Goal: Task Accomplishment & Management: Use online tool/utility

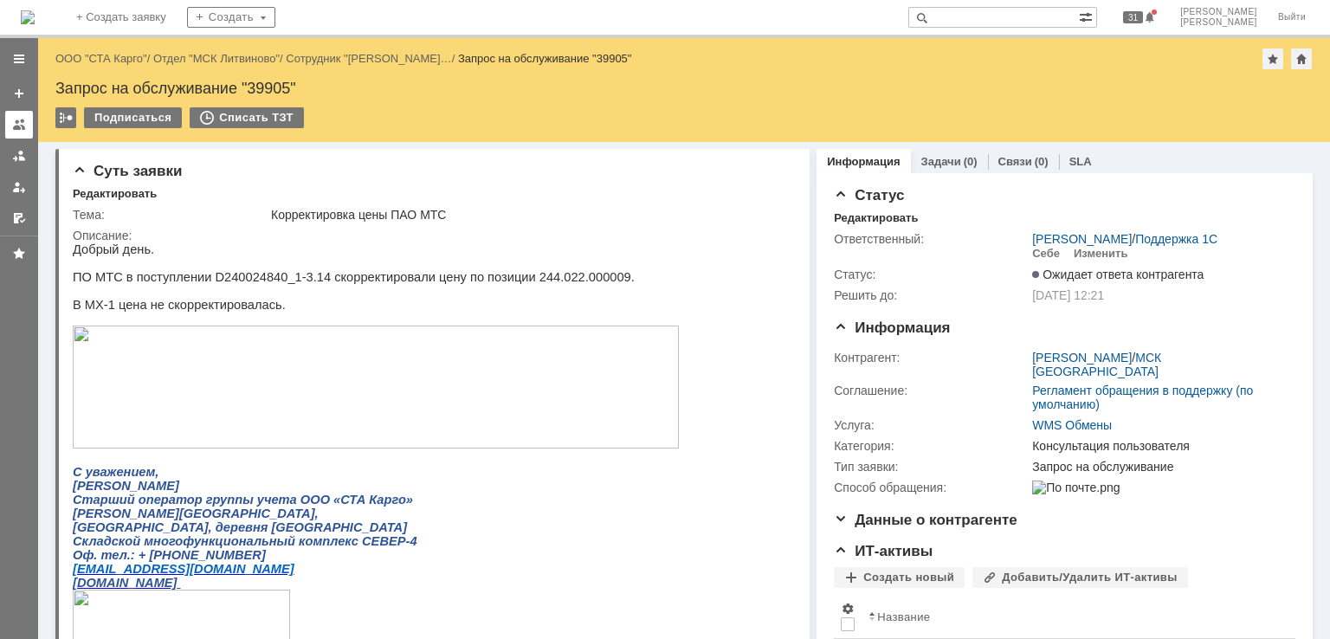
click at [10, 117] on link at bounding box center [19, 125] width 28 height 28
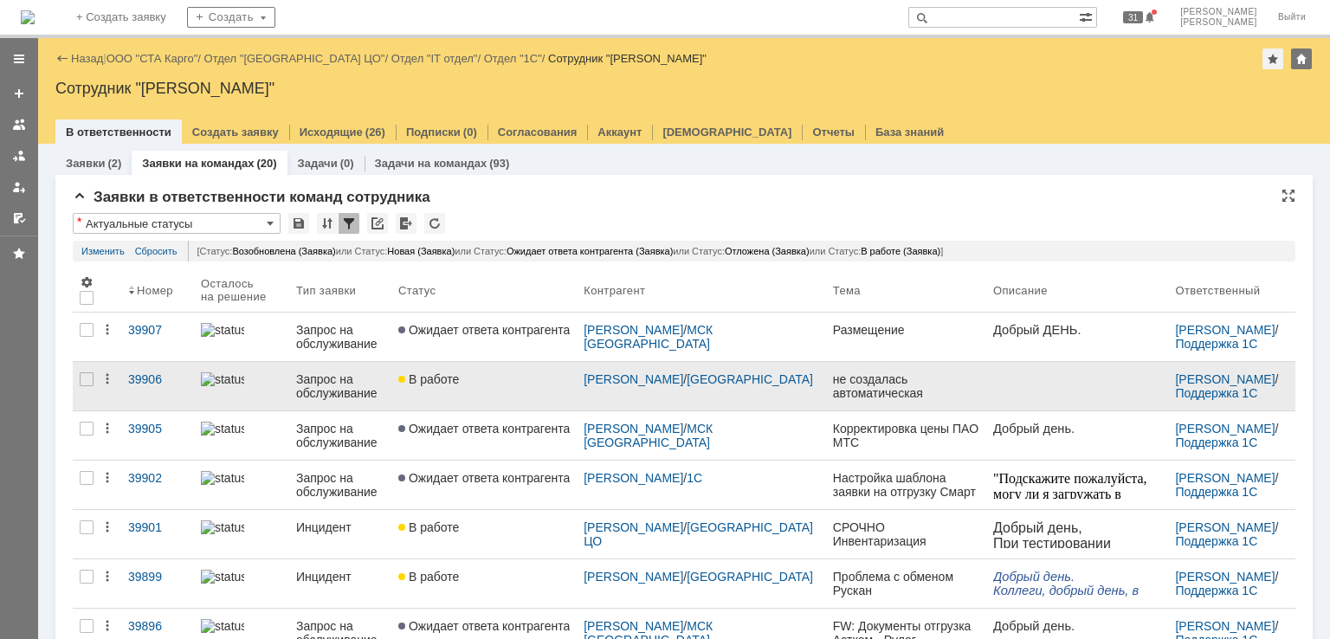
click at [540, 382] on div "В работе" at bounding box center [483, 379] width 171 height 14
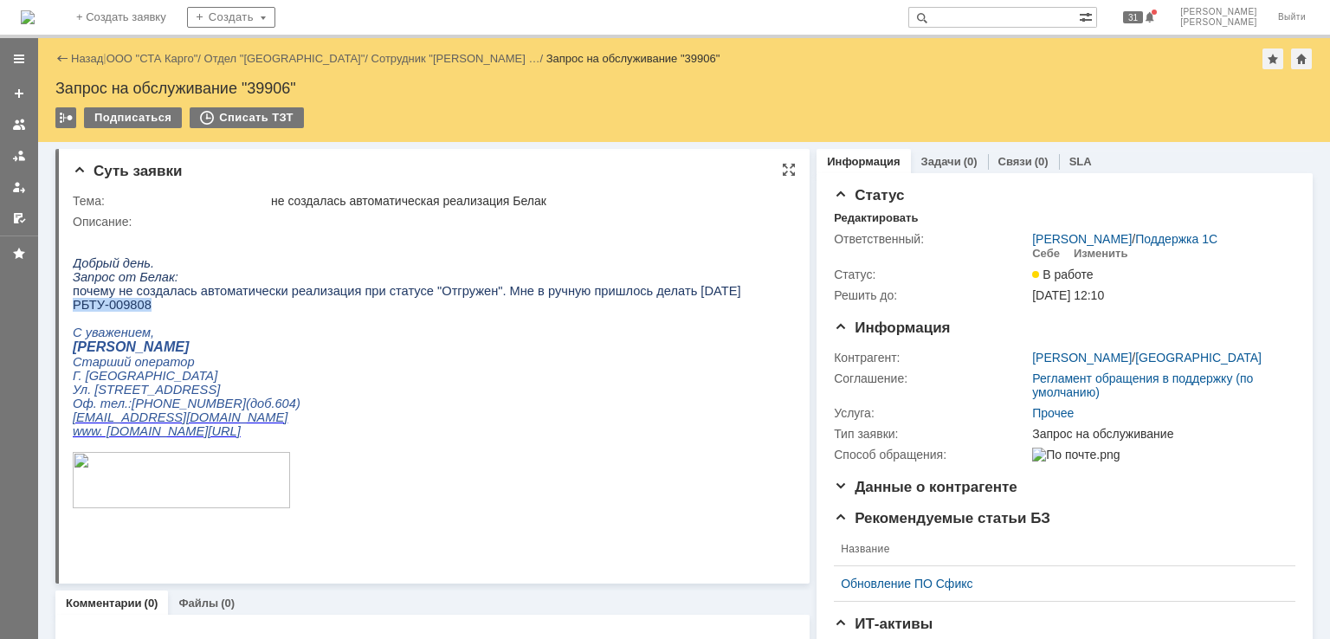
drag, startPoint x: 152, startPoint y: 317, endPoint x: 75, endPoint y: 309, distance: 77.5
click at [75, 309] on p "РБТУ-009808" at bounding box center [407, 305] width 669 height 14
click at [148, 309] on p "РБТУ-009808" at bounding box center [407, 305] width 669 height 14
drag, startPoint x: 149, startPoint y: 312, endPoint x: 73, endPoint y: 307, distance: 76.3
click at [73, 307] on p "РБТУ-009808" at bounding box center [407, 305] width 669 height 14
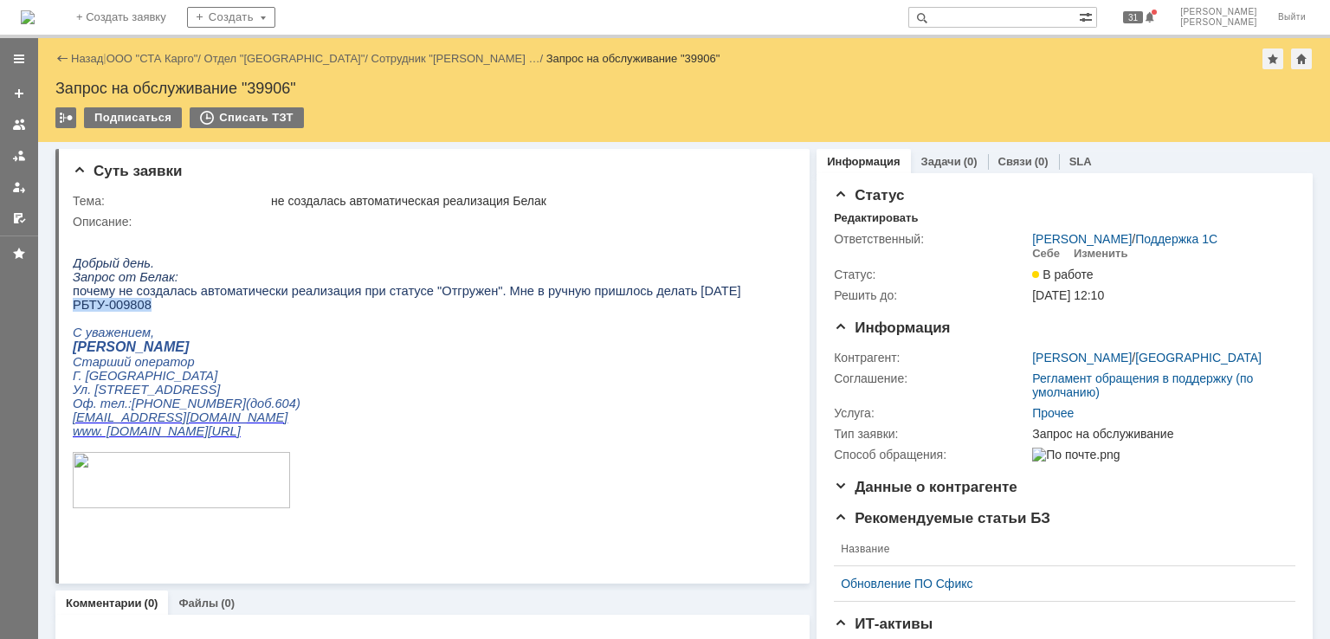
copy span "РБТУ-009808"
click at [1042, 259] on div "Себе" at bounding box center [1046, 254] width 28 height 14
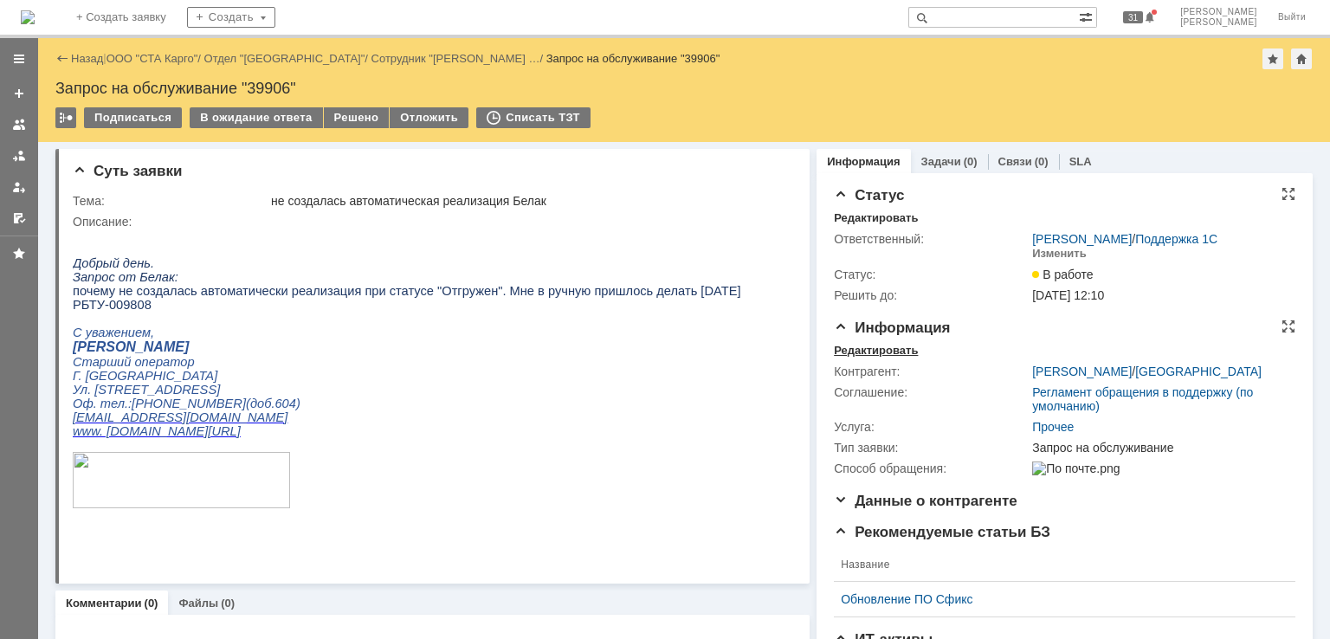
click at [883, 347] on div "Редактировать" at bounding box center [876, 351] width 84 height 14
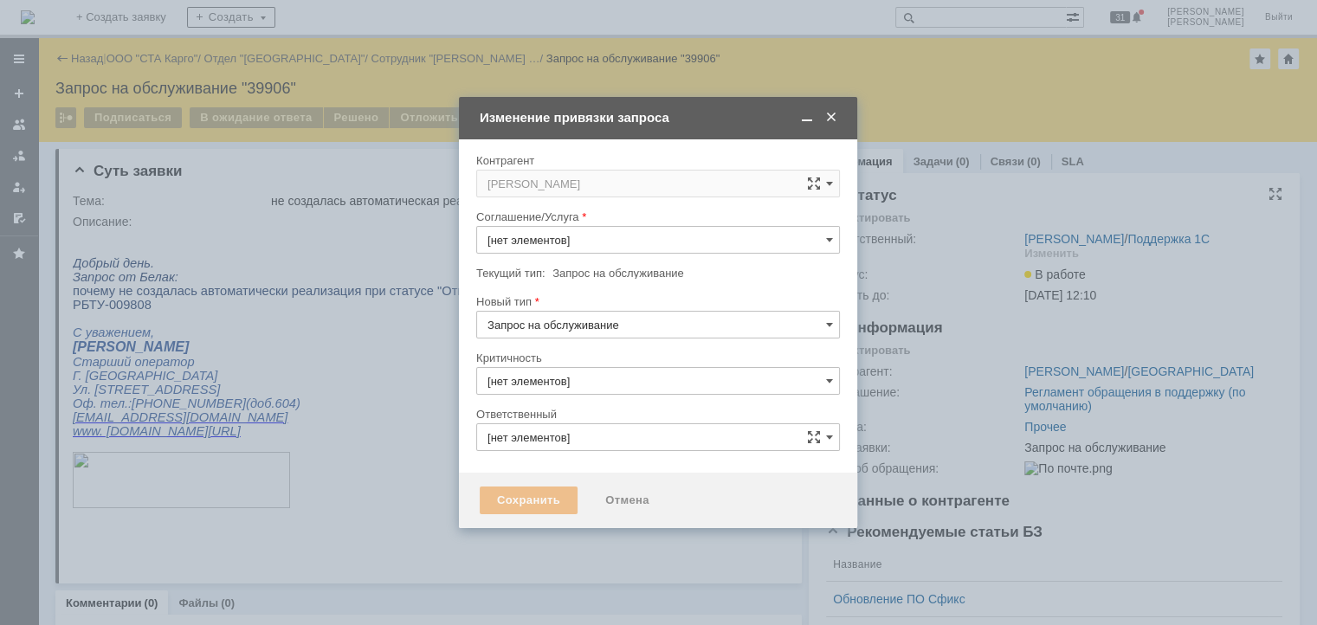
type input "Прочее"
type input "[PERSON_NAME]"
type input "3. Низкая"
type input "[не указано]"
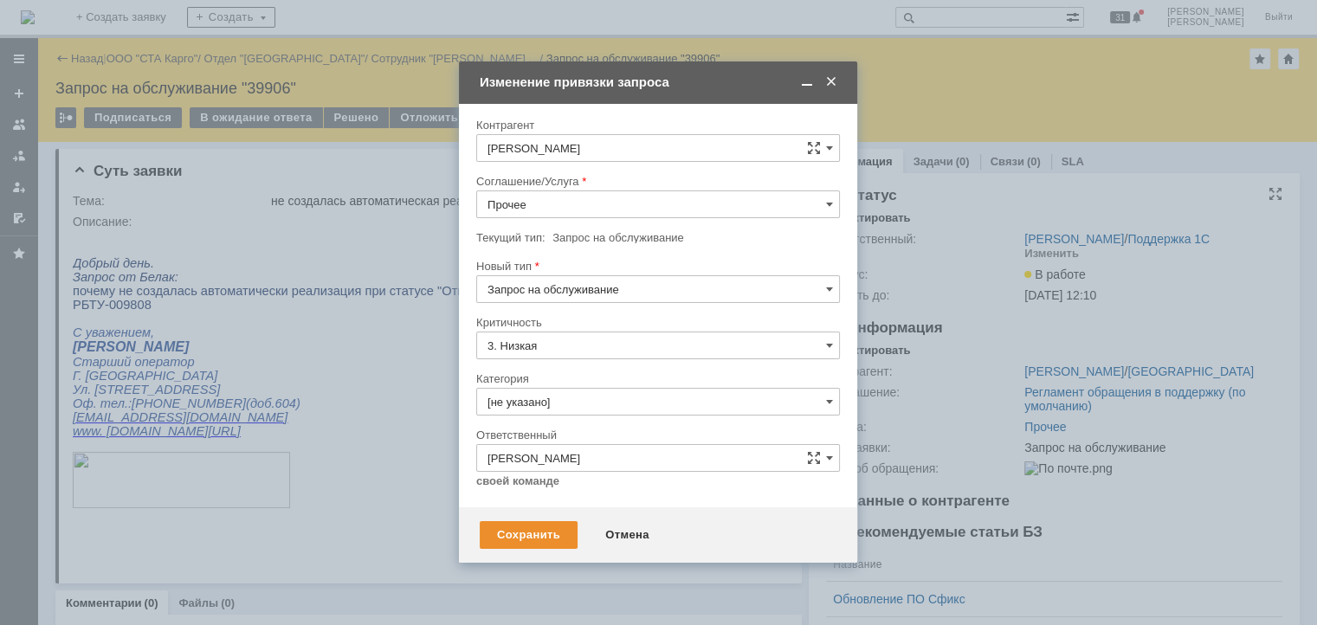
click at [598, 278] on input "Запрос на обслуживание" at bounding box center [658, 289] width 364 height 28
click at [581, 372] on span "Инцидент" at bounding box center [658, 378] width 341 height 14
type input "Инцидент"
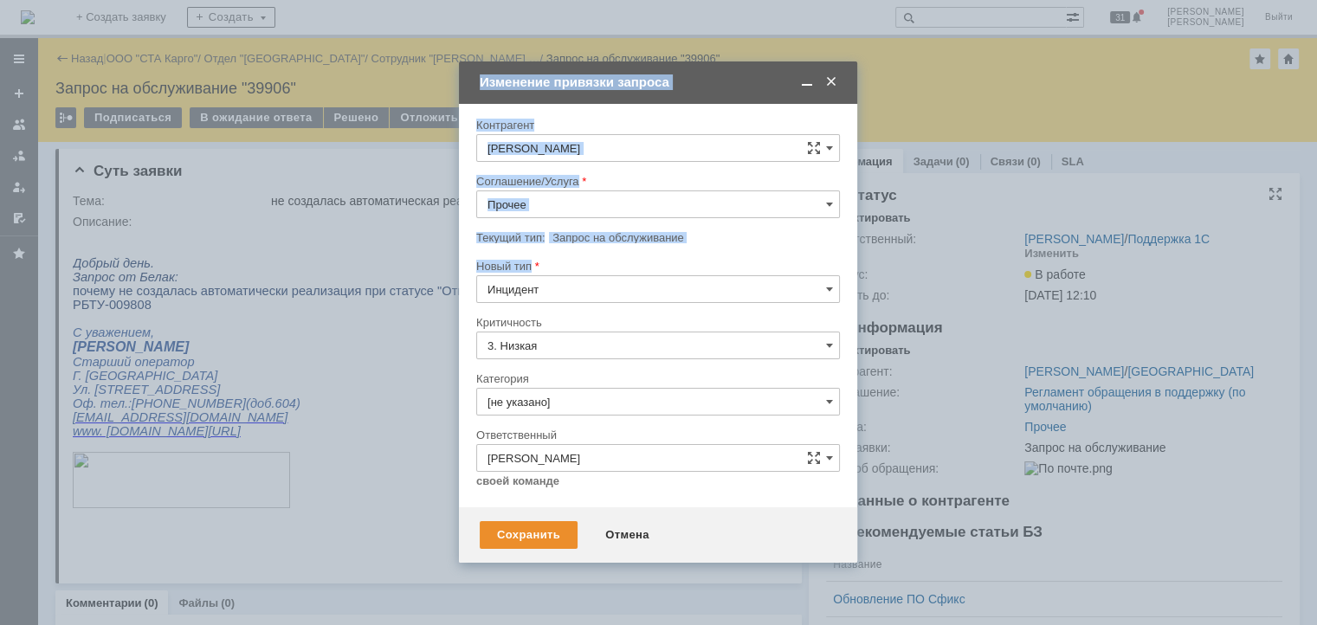
drag, startPoint x: 534, startPoint y: 538, endPoint x: 613, endPoint y: 261, distance: 288.1
click at [613, 261] on div "Внимание! [PERSON_NAME]/Услуга Прочее Текущий тип: Запрос на обслуживание Запро…" at bounding box center [658, 333] width 398 height 459
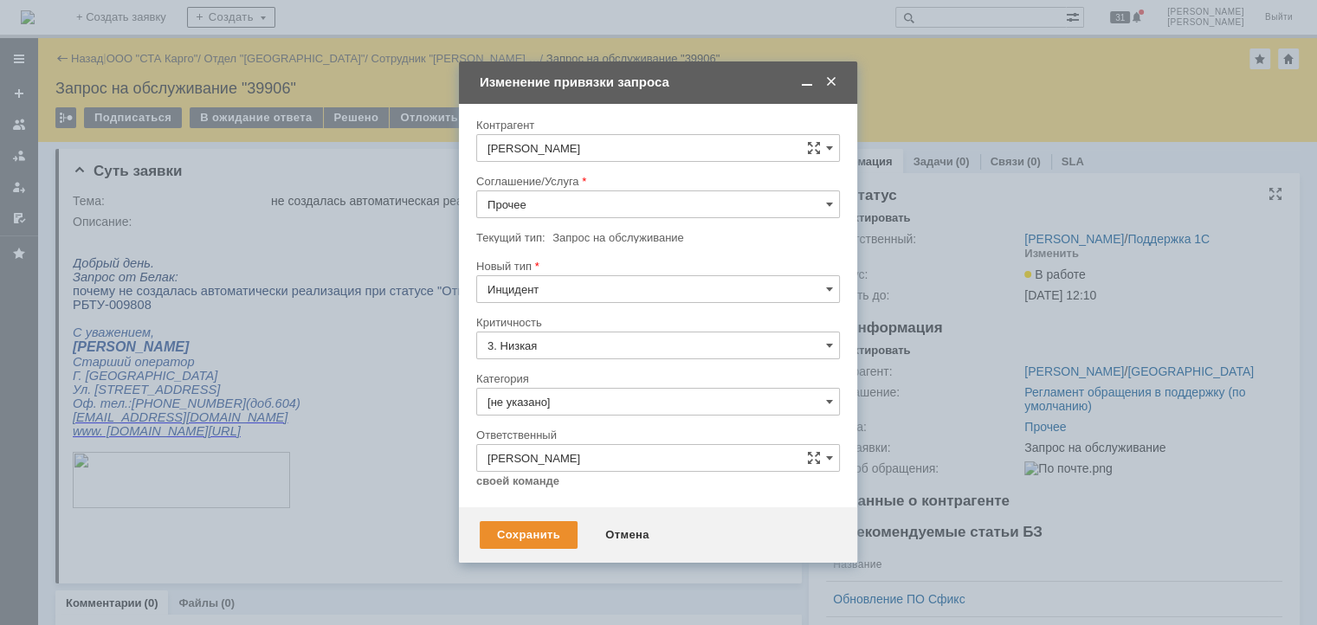
click at [622, 254] on div at bounding box center [658, 253] width 364 height 12
click at [604, 187] on div "Соглашение/Услуга" at bounding box center [658, 182] width 364 height 16
click at [622, 220] on div at bounding box center [658, 224] width 364 height 12
click at [634, 204] on input "Прочее" at bounding box center [658, 205] width 364 height 28
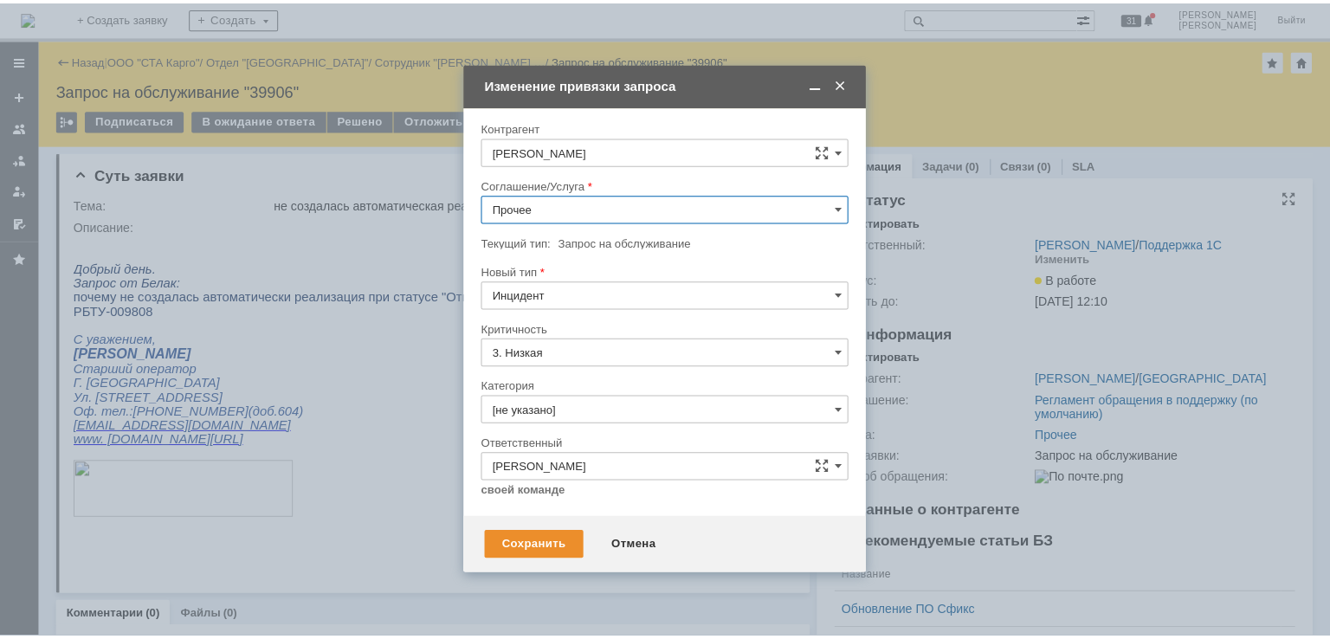
scroll to position [243, 0]
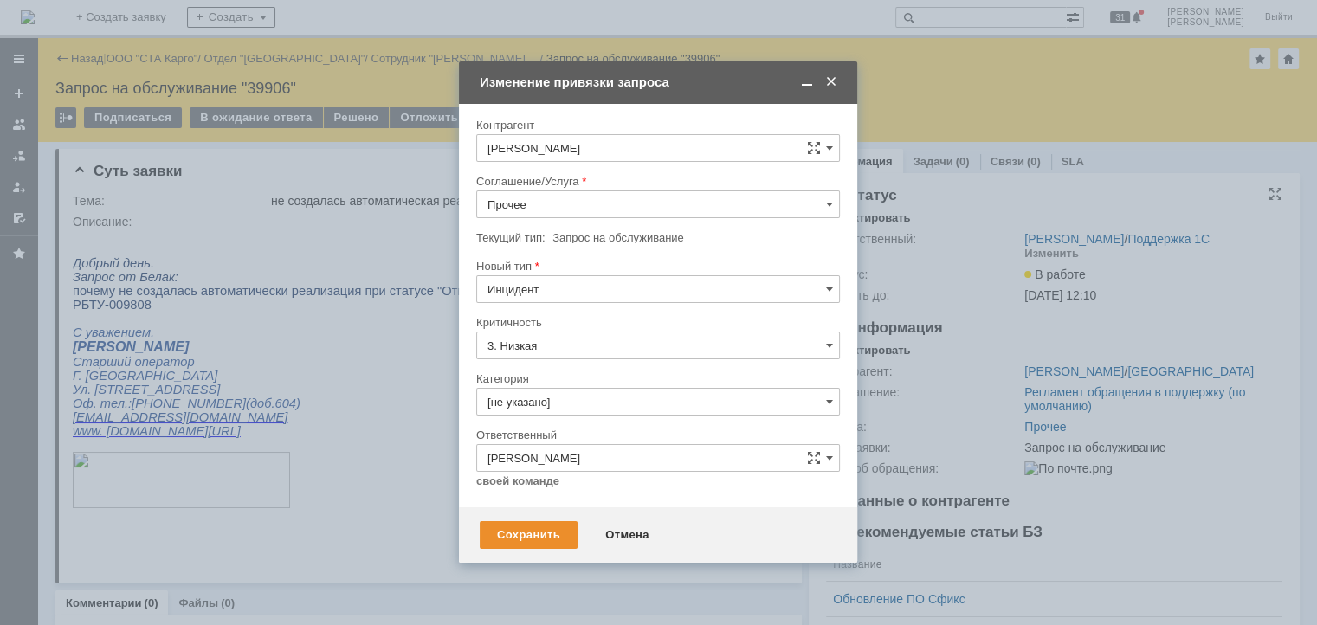
click at [590, 388] on span "WMS Обмены" at bounding box center [658, 393] width 341 height 14
type input "WMS Обмены"
click at [544, 535] on div "Сохранить" at bounding box center [529, 535] width 98 height 28
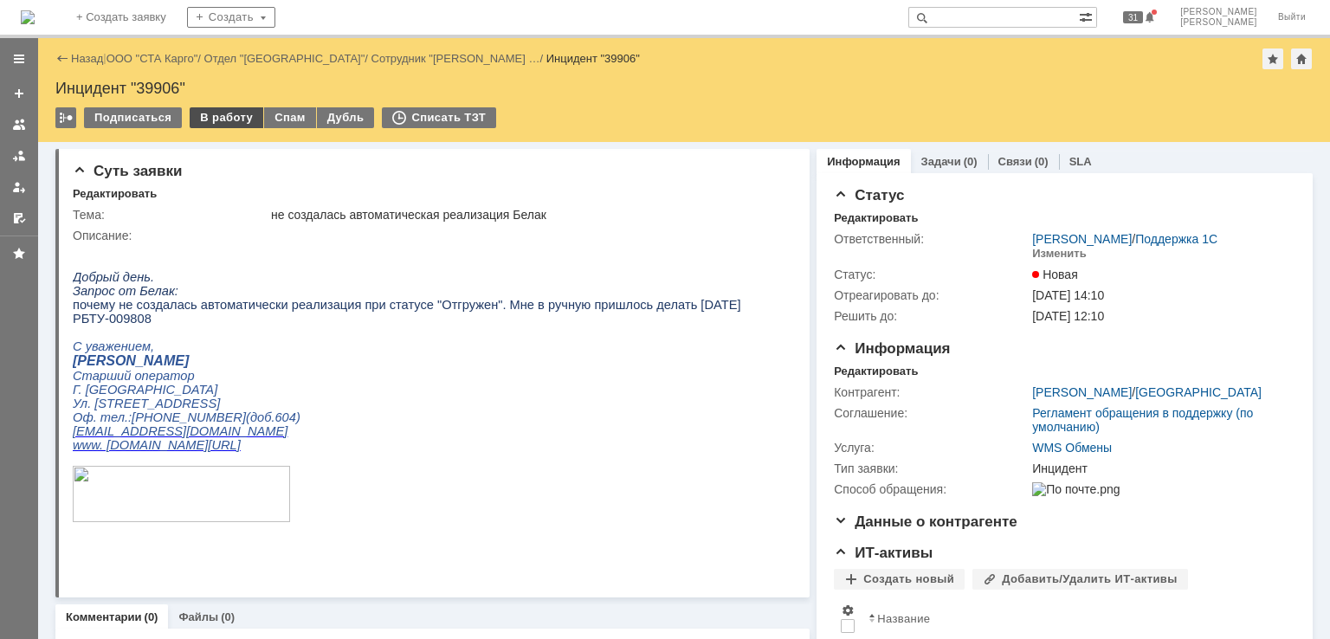
click at [239, 126] on div "В работу" at bounding box center [227, 117] width 74 height 21
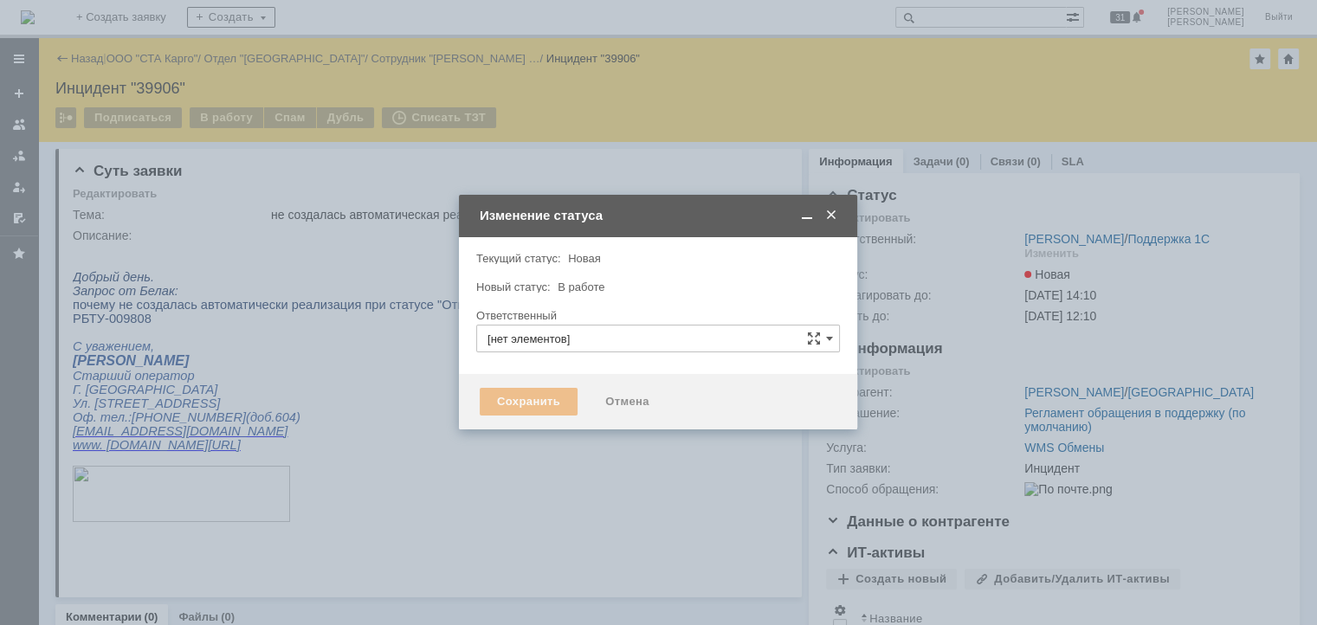
type input "[PERSON_NAME]"
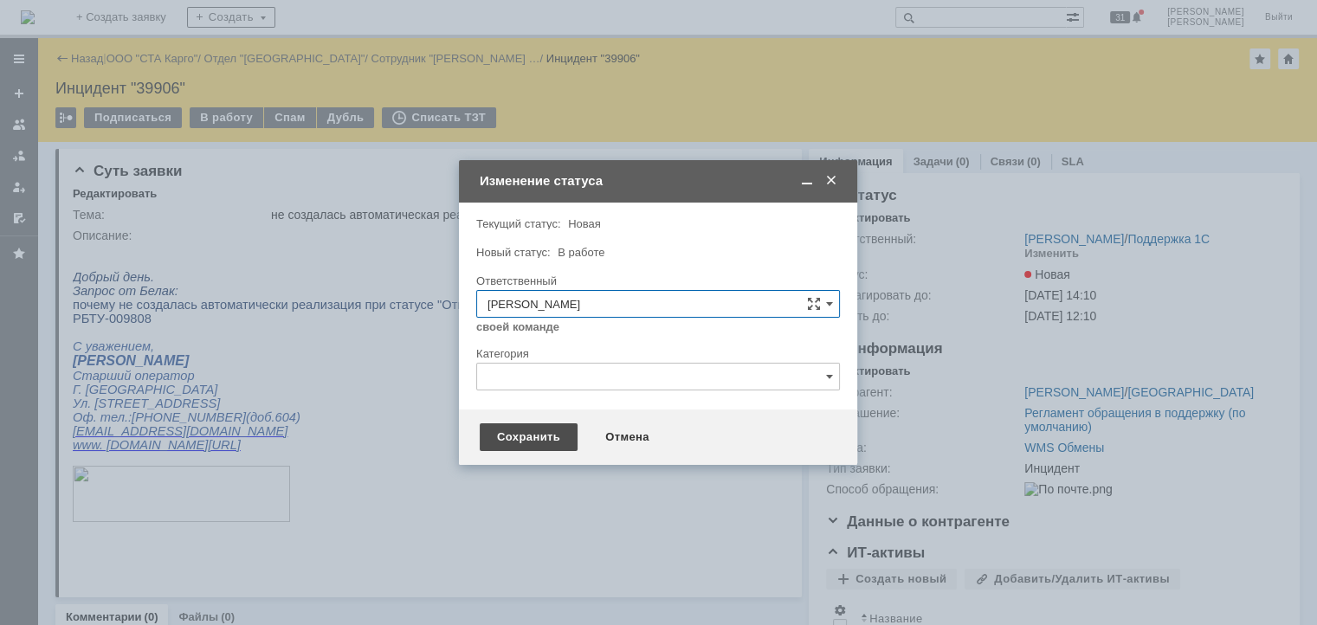
click at [514, 441] on div "Сохранить" at bounding box center [529, 437] width 98 height 28
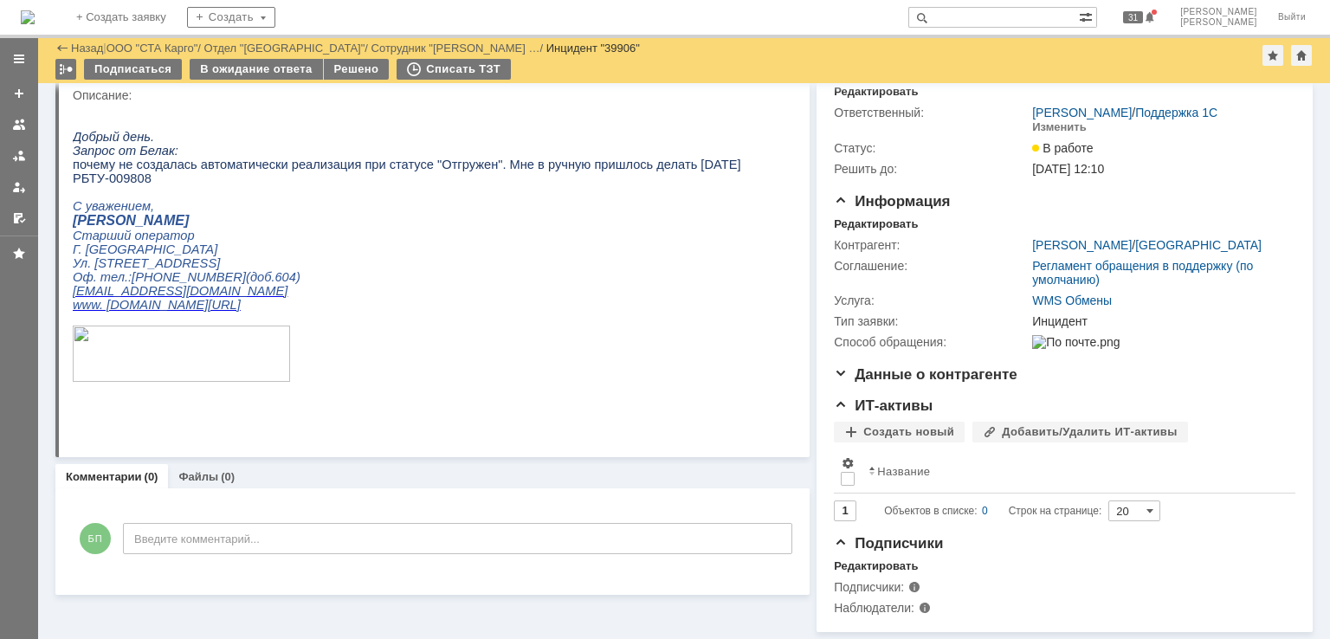
scroll to position [94, 0]
drag, startPoint x: 200, startPoint y: 533, endPoint x: 211, endPoint y: 514, distance: 22.1
click at [205, 524] on div "БП Введите комментарий..." at bounding box center [433, 541] width 720 height 81
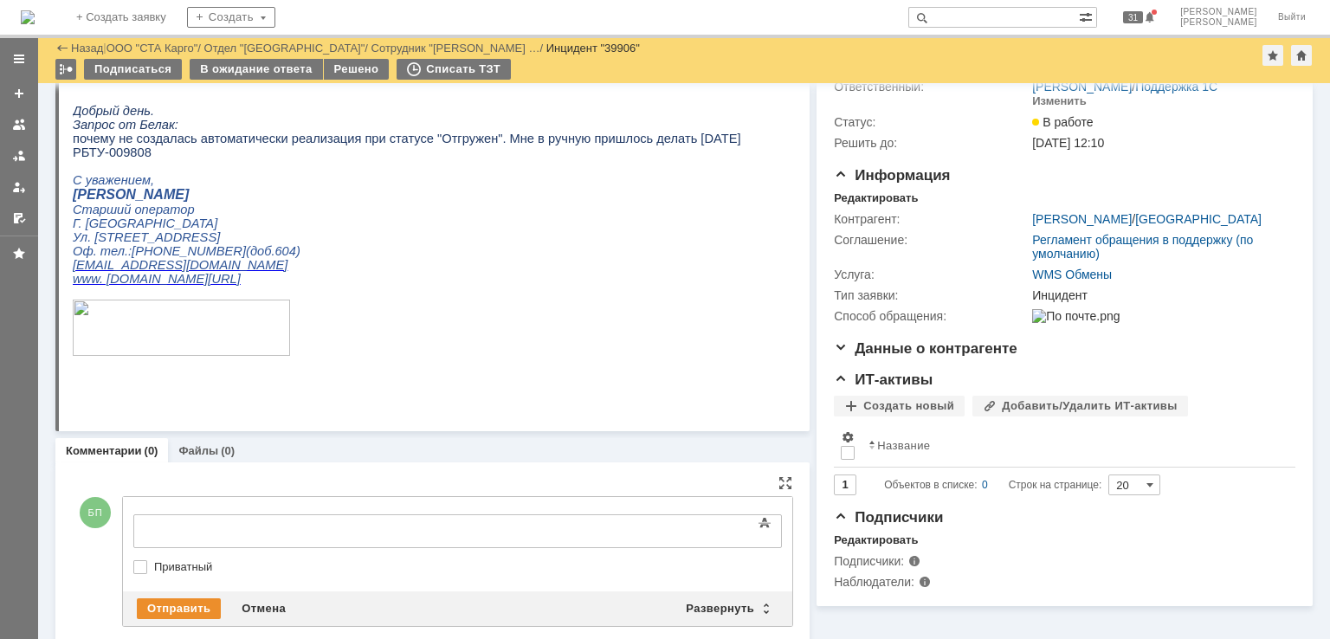
scroll to position [0, 0]
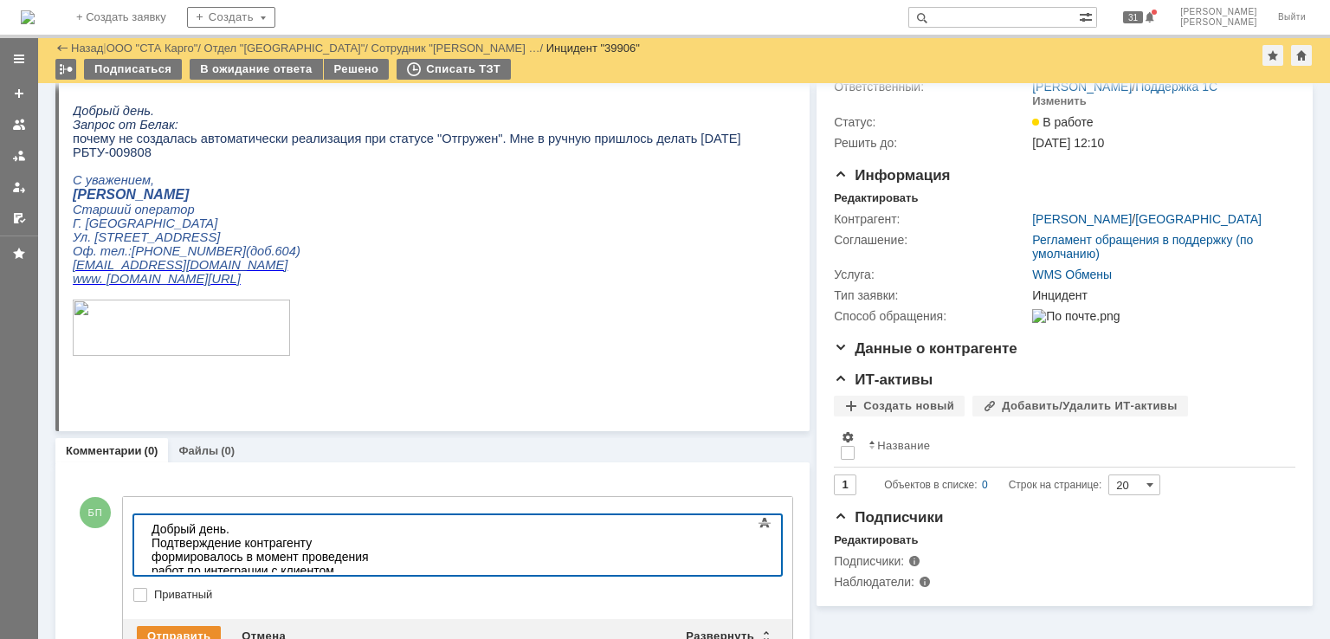
click at [397, 547] on div "Подтверждение контрагенту формировалось в момент проведения работ по интеграции…" at bounding box center [275, 557] width 246 height 42
click at [163, 578] on div "К сожалению, данный файл" at bounding box center [275, 585] width 246 height 14
click at [159, 578] on div "ксожалению, не смогло сформироваться данный файл" at bounding box center [275, 592] width 246 height 28
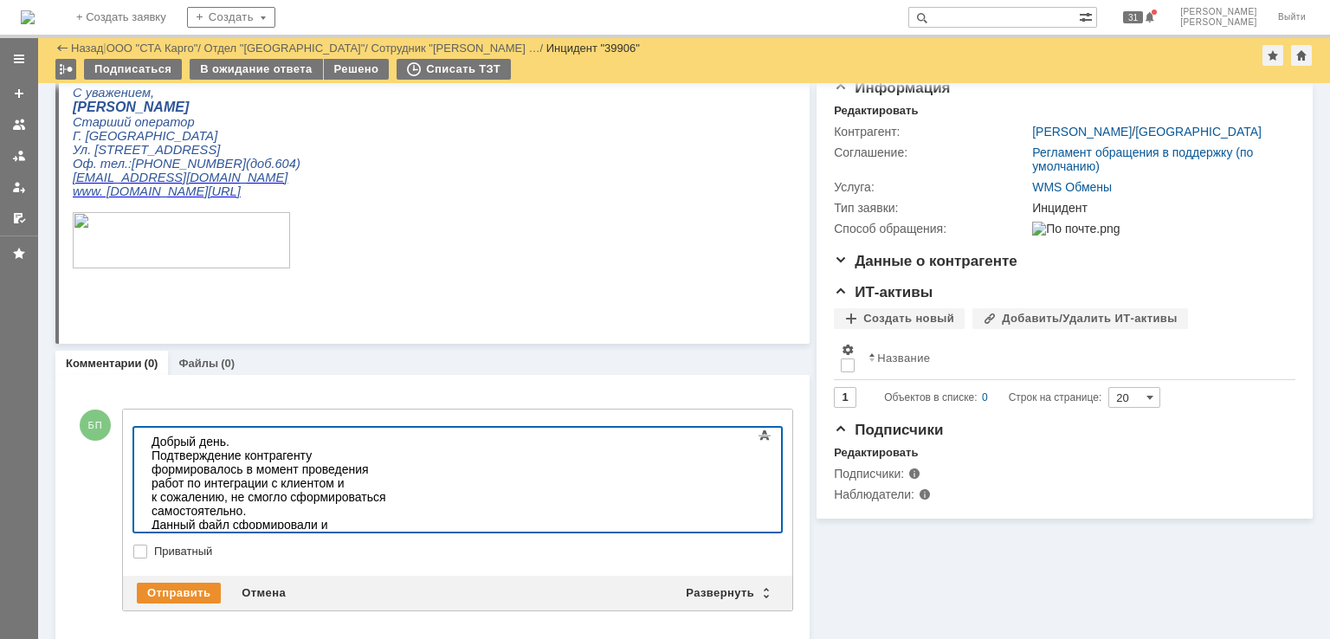
scroll to position [193, 0]
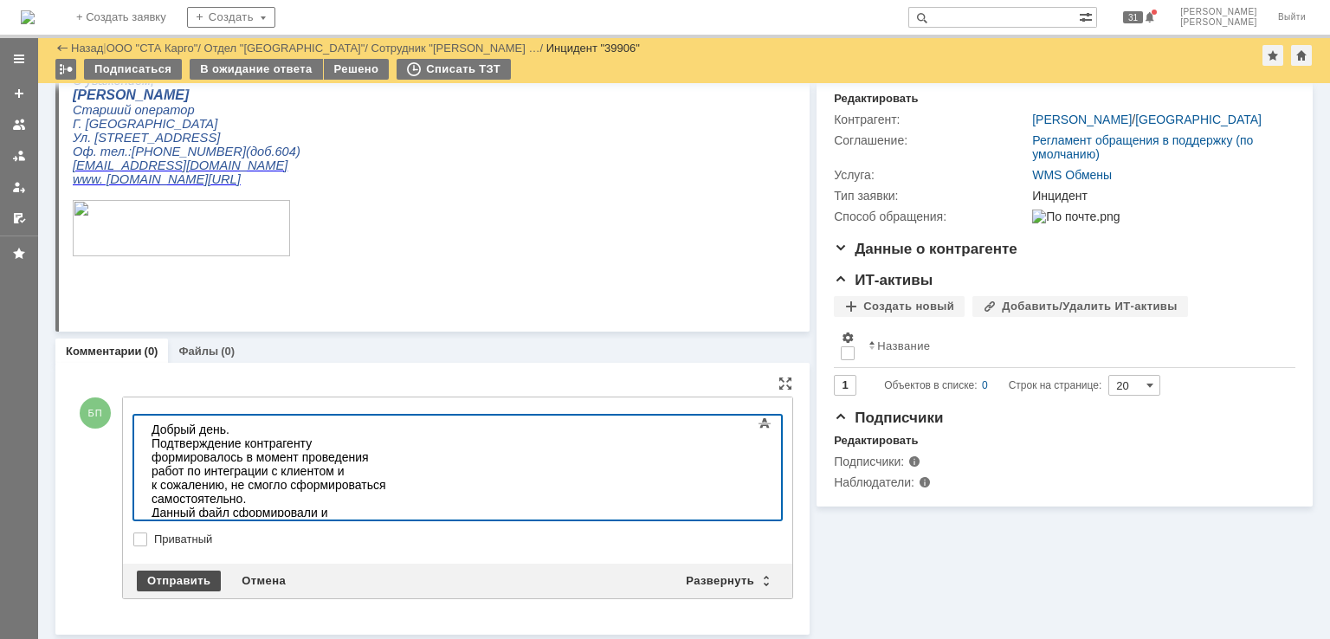
click at [194, 579] on div "Отправить" at bounding box center [179, 581] width 84 height 21
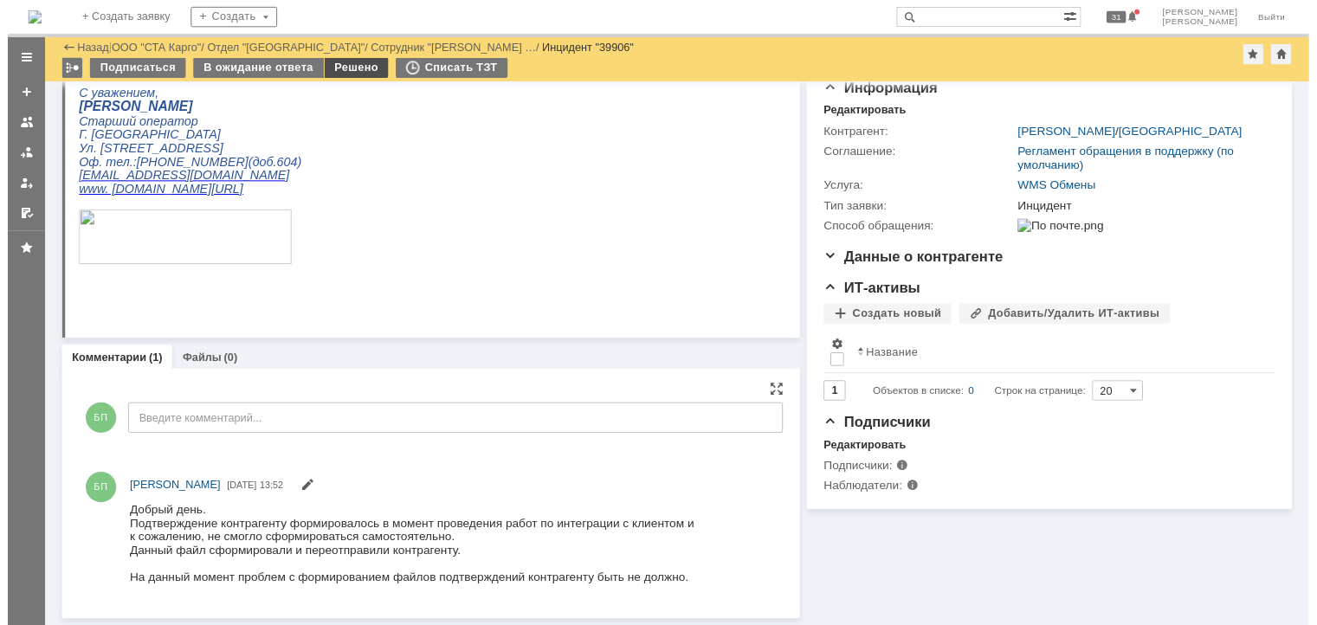
scroll to position [0, 0]
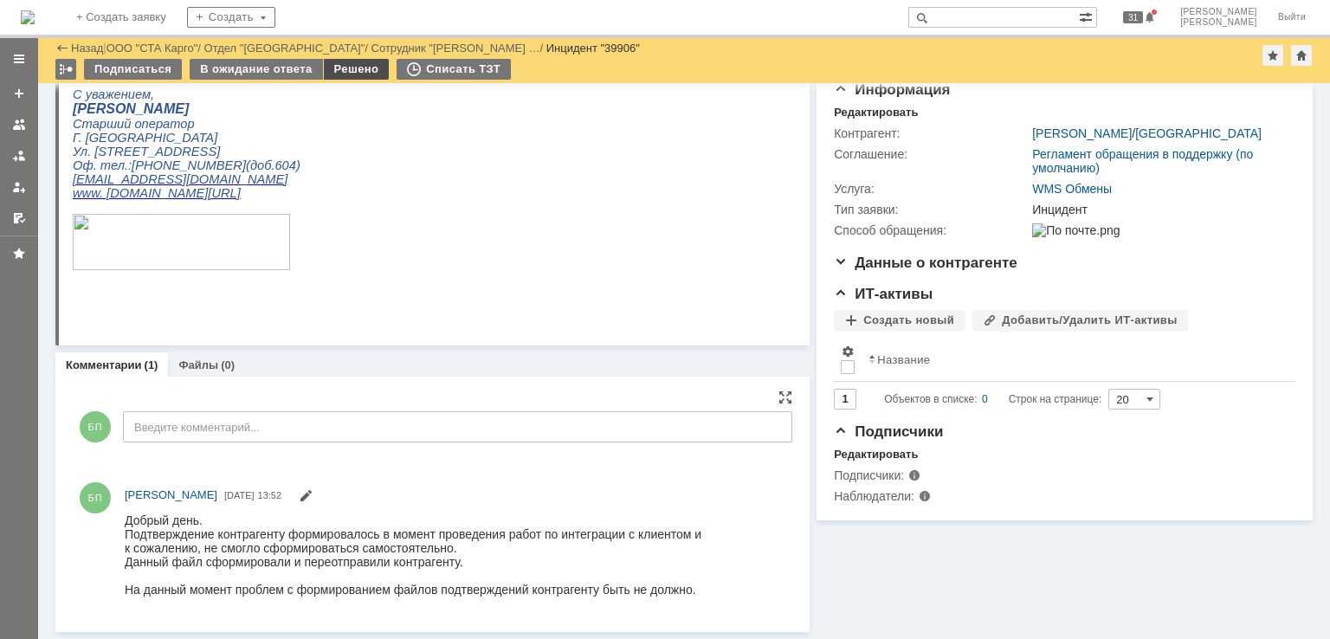
click at [330, 68] on div "Решено" at bounding box center [357, 69] width 66 height 21
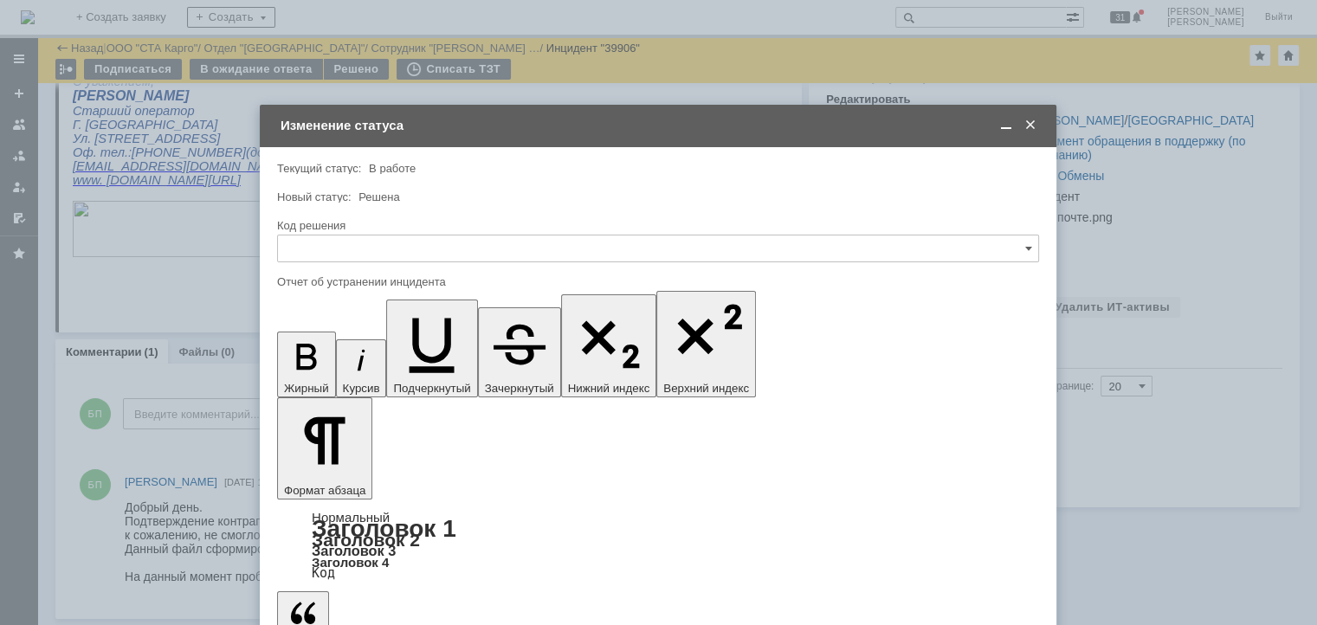
click at [359, 233] on div "Код решения" at bounding box center [658, 226] width 762 height 16
click at [357, 237] on input "text" at bounding box center [658, 249] width 762 height 28
click at [320, 482] on span "Решено" at bounding box center [658, 481] width 740 height 14
type input "Решено"
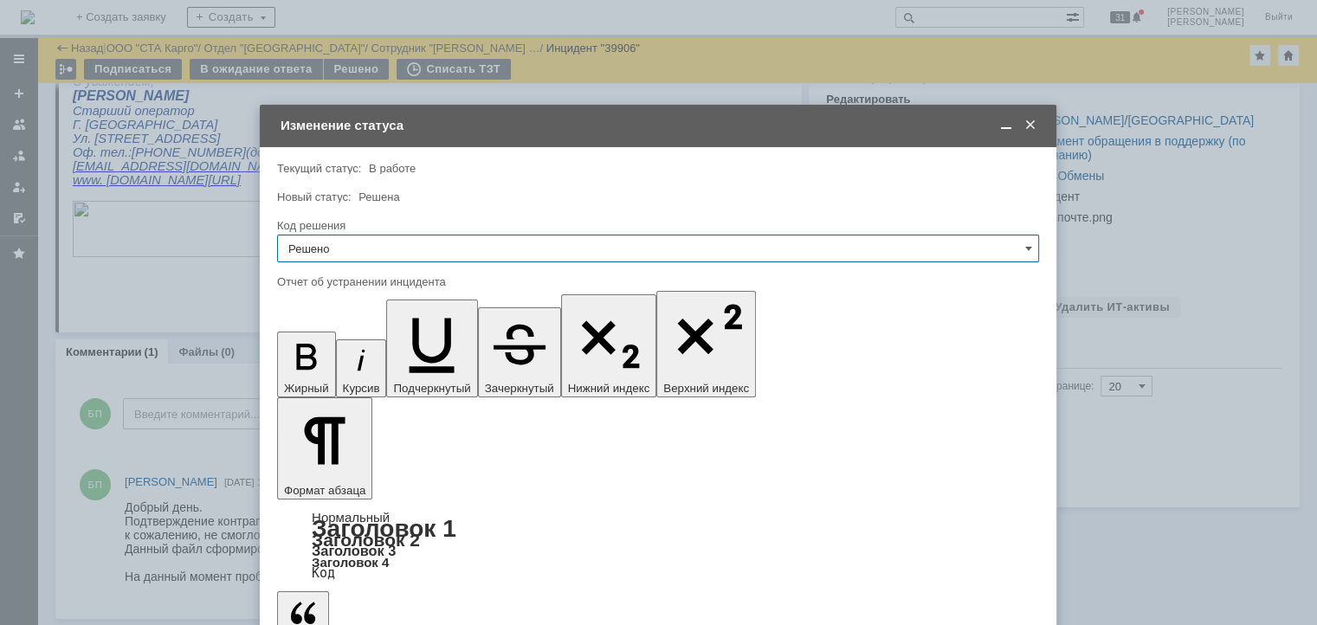
type input "Решено"
